Goal: Task Accomplishment & Management: Complete application form

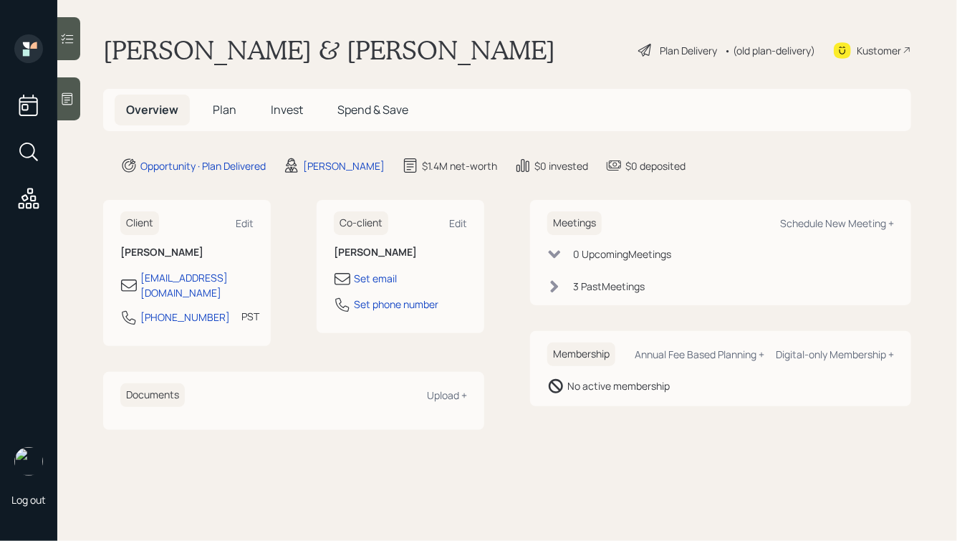
click at [219, 110] on span "Plan" at bounding box center [225, 110] width 24 height 16
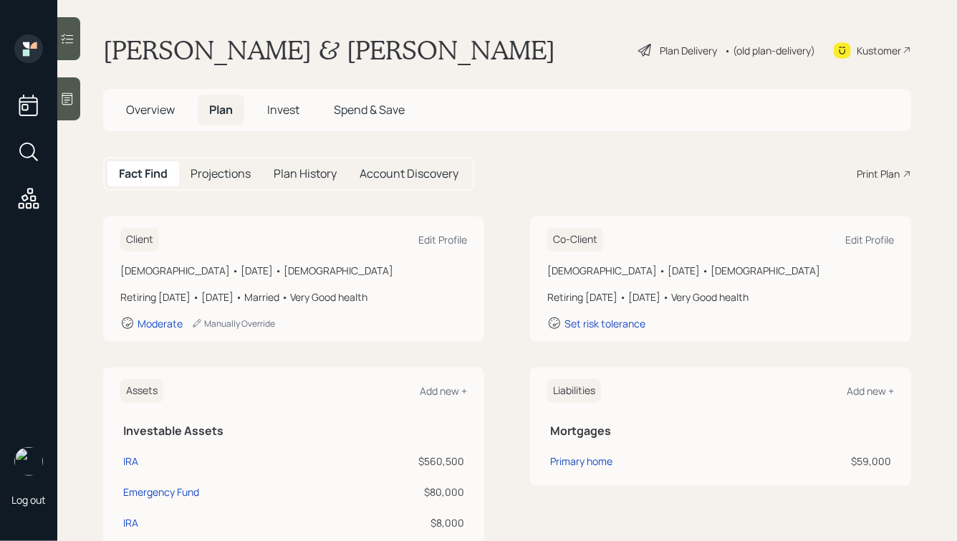
click at [69, 101] on icon at bounding box center [67, 99] width 14 height 14
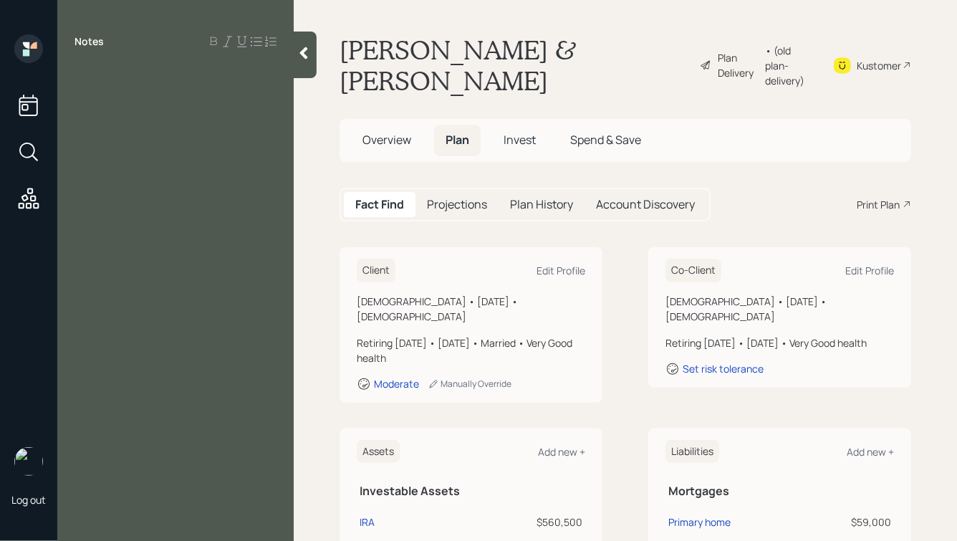
click at [295, 52] on div at bounding box center [305, 55] width 23 height 47
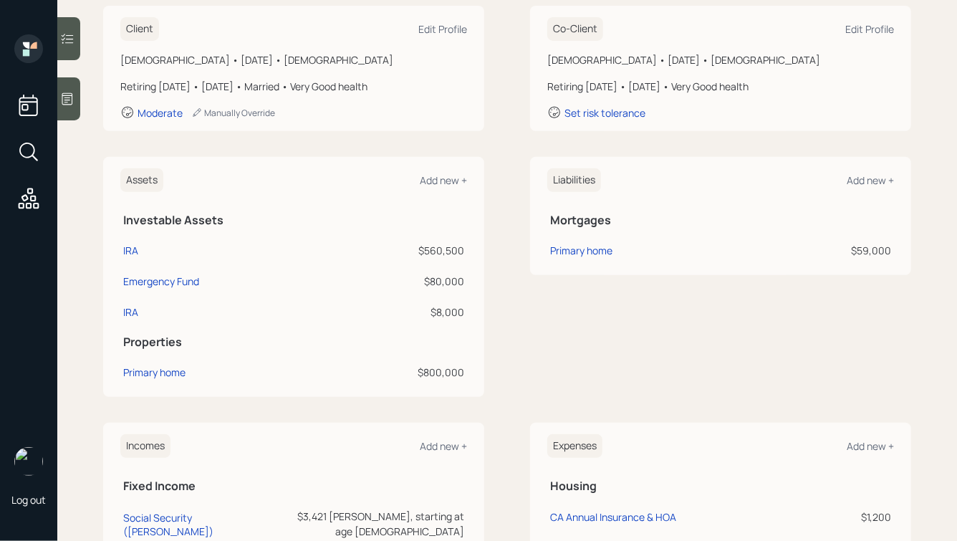
scroll to position [495, 0]
